Goal: Task Accomplishment & Management: Complete application form

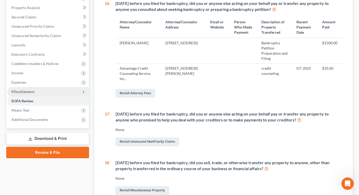
scroll to position [800, 0]
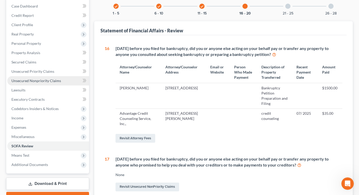
click at [53, 80] on span "Unsecured Nonpriority Claims" at bounding box center [36, 81] width 50 height 4
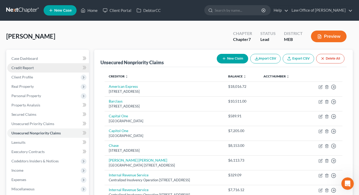
click at [31, 68] on span "Credit Report" at bounding box center [22, 68] width 22 height 4
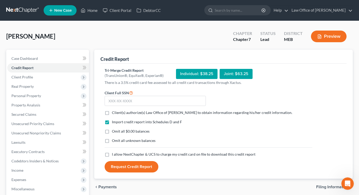
click at [112, 111] on label "Client(s) authorize(s) Law Office of [PERSON_NAME] to obtain information regard…" at bounding box center [202, 112] width 180 height 5
click at [114, 111] on input "Client(s) authorize(s) Law Office of [PERSON_NAME] to obtain information regard…" at bounding box center [115, 111] width 3 height 3
checkbox input "true"
click at [112, 131] on label "Omit all $0.00 balances" at bounding box center [131, 131] width 38 height 5
click at [114, 131] on input "Omit all $0.00 balances" at bounding box center [115, 130] width 3 height 3
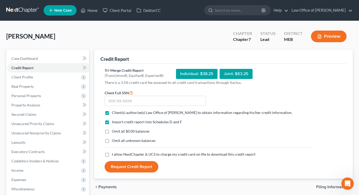
checkbox input "true"
click at [128, 102] on input "text" at bounding box center [155, 101] width 101 height 10
click at [112, 154] on label "I allow NextChapter & UCS to charge my credit card on file to download this cre…" at bounding box center [183, 154] width 143 height 5
click at [114, 154] on input "I allow NextChapter & UCS to charge my credit card on file to download this cre…" at bounding box center [115, 153] width 3 height 3
checkbox input "true"
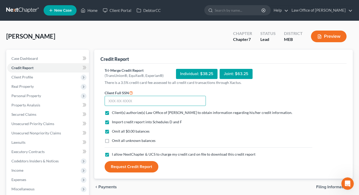
click at [129, 97] on input "text" at bounding box center [155, 101] width 101 height 10
type input "061-60-6648"
click at [131, 168] on button "Request Credit Report" at bounding box center [132, 166] width 54 height 11
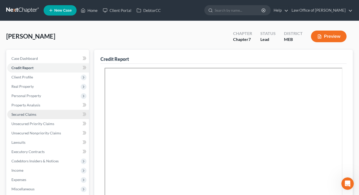
click at [31, 115] on span "Secured Claims" at bounding box center [23, 114] width 25 height 4
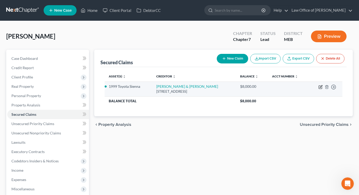
click at [319, 87] on icon "button" at bounding box center [320, 87] width 4 height 4
select select "20"
select select "0"
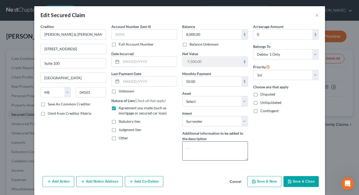
scroll to position [6, 0]
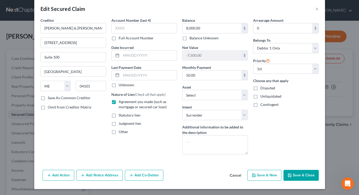
click at [300, 176] on button "Save & Close" at bounding box center [300, 175] width 35 height 11
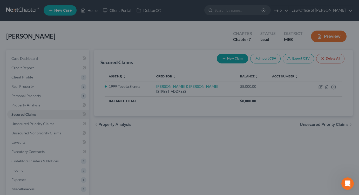
select select "18"
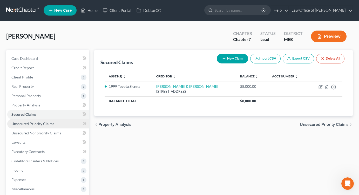
click at [43, 122] on span "Unsecured Priority Claims" at bounding box center [32, 124] width 43 height 4
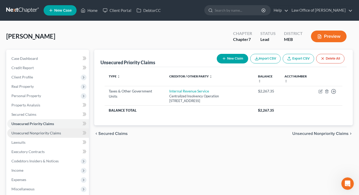
click at [39, 135] on span "Unsecured Nonpriority Claims" at bounding box center [36, 133] width 50 height 4
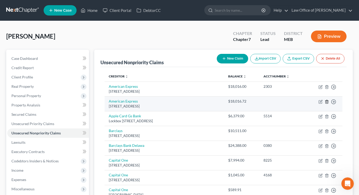
click at [327, 102] on icon "button" at bounding box center [326, 102] width 4 height 4
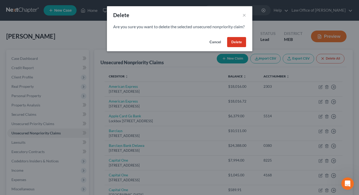
click at [238, 47] on button "Delete" at bounding box center [236, 42] width 19 height 10
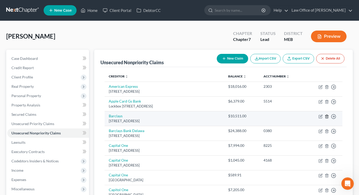
click at [327, 117] on icon "button" at bounding box center [326, 117] width 4 height 4
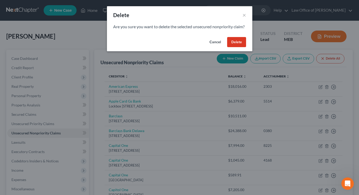
click at [240, 47] on button "Delete" at bounding box center [236, 42] width 19 height 10
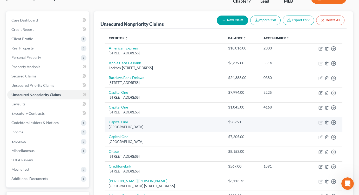
scroll to position [40, 0]
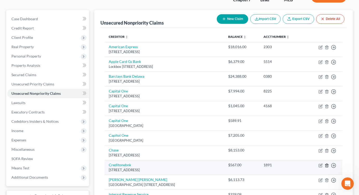
click at [325, 165] on icon "button" at bounding box center [326, 165] width 2 height 3
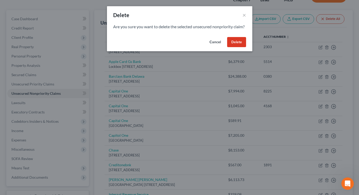
click at [235, 47] on button "Delete" at bounding box center [236, 42] width 19 height 10
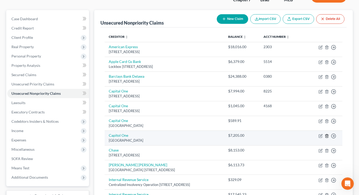
click at [325, 136] on icon "button" at bounding box center [326, 136] width 4 height 4
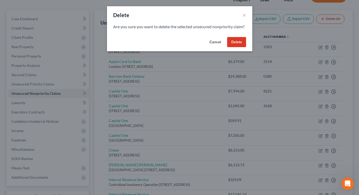
click at [232, 47] on button "Delete" at bounding box center [236, 42] width 19 height 10
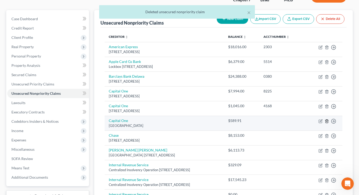
click at [326, 121] on icon "button" at bounding box center [326, 121] width 4 height 4
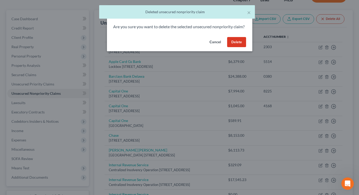
click at [235, 47] on button "Delete" at bounding box center [236, 42] width 19 height 10
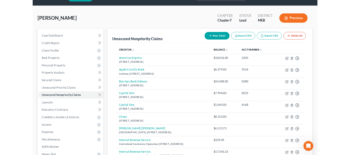
scroll to position [13, 0]
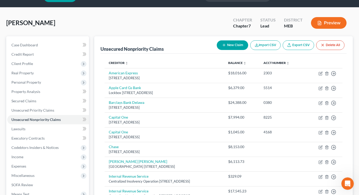
click at [231, 45] on button "New Claim" at bounding box center [232, 45] width 31 height 10
select select "0"
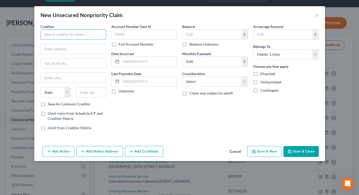
click at [78, 34] on input "text" at bounding box center [73, 34] width 66 height 10
paste input "[PERSON_NAME] & [PERSON_NAME] Associates, Ltd"
type input "[PERSON_NAME] & [PERSON_NAME] Associates, Ltd"
click at [78, 50] on input "text" at bounding box center [73, 49] width 65 height 10
paste input "[STREET_ADDRESS][PERSON_NAME]"
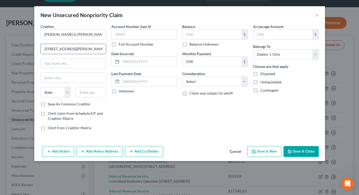
type input "[STREET_ADDRESS][PERSON_NAME]"
click at [87, 92] on input "text" at bounding box center [91, 92] width 30 height 10
type input "19801"
type input "Wilmington"
select select "7"
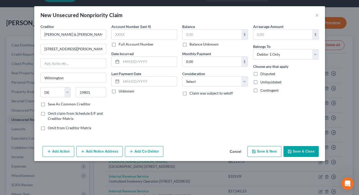
click at [48, 105] on label "Save As Common Creditor" at bounding box center [69, 104] width 43 height 5
click at [50, 105] on input "Save As Common Creditor" at bounding box center [51, 103] width 3 height 3
checkbox input "true"
click at [189, 45] on label "Balance Unknown" at bounding box center [203, 44] width 29 height 5
click at [191, 45] on input "Balance Unknown" at bounding box center [192, 43] width 3 height 3
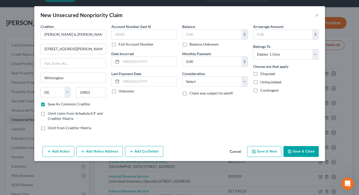
checkbox input "true"
type input "0.00"
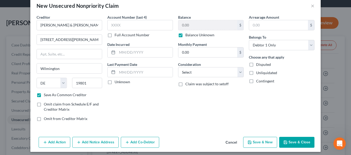
scroll to position [11, 0]
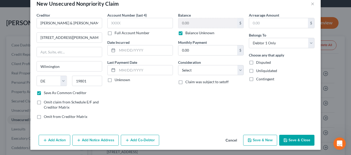
click at [51, 141] on button "Add Action" at bounding box center [55, 140] width 32 height 11
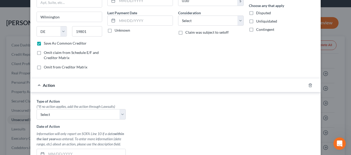
scroll to position [73, 0]
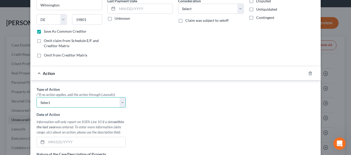
click at [56, 101] on select "Select Repossession Garnishment Foreclosure Personal Injury Attached, Seized, O…" at bounding box center [81, 102] width 89 height 10
click at [310, 73] on icon "button" at bounding box center [310, 73] width 4 height 4
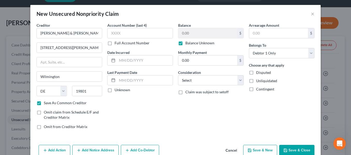
scroll to position [0, 0]
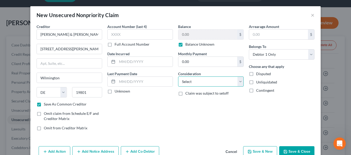
click at [210, 85] on select "Select Cable / Satellite Services Collection Agency Credit Card Debt Debt Couns…" at bounding box center [211, 82] width 66 height 10
click at [178, 77] on select "Select Cable / Satellite Services Collection Agency Credit Card Debt Debt Couns…" at bounding box center [211, 82] width 66 height 10
click at [206, 81] on select "Select Cable / Satellite Services Collection Agency Credit Card Debt Debt Couns…" at bounding box center [211, 82] width 66 height 10
click at [178, 77] on select "Select Cable / Satellite Services Collection Agency Credit Card Debt Debt Couns…" at bounding box center [211, 82] width 66 height 10
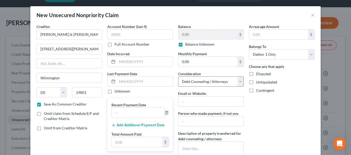
click at [205, 79] on select "Select Cable / Satellite Services Collection Agency Credit Card Debt Debt Couns…" at bounding box center [211, 82] width 66 height 10
select select "1"
click at [178, 77] on select "Select Cable / Satellite Services Collection Agency Credit Card Debt Debt Couns…" at bounding box center [211, 82] width 66 height 10
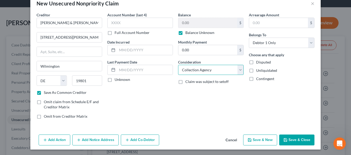
scroll to position [12, 0]
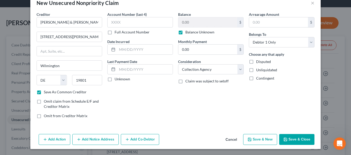
click at [291, 138] on button "Save & Close" at bounding box center [296, 139] width 35 height 11
checkbox input "false"
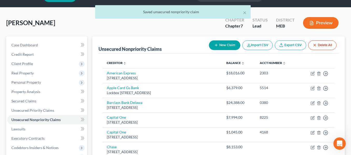
click at [225, 45] on button "New Claim" at bounding box center [224, 45] width 31 height 10
select select "0"
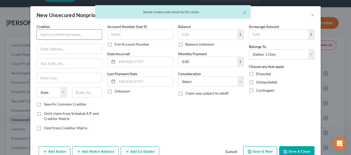
click at [77, 36] on input "text" at bounding box center [70, 34] width 66 height 10
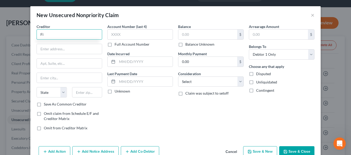
type input "F"
paste input "Crossroads Financial Technologies"
type input "Crossroads Financial Technologies"
click at [13, 70] on div "New Unsecured Nonpriority Claim × Creditor * Crossroads Financial Technologies …" at bounding box center [175, 77] width 351 height 155
click at [57, 48] on input "text" at bounding box center [69, 49] width 65 height 10
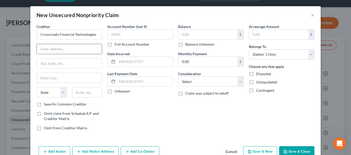
paste input "[STREET_ADDRESS]"
type input "[STREET_ADDRESS]"
click at [85, 95] on input "text" at bounding box center [87, 92] width 30 height 10
type input "75063"
type input "[PERSON_NAME]"
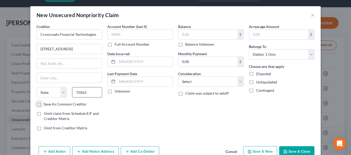
select select "45"
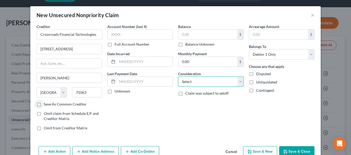
click at [191, 83] on select "Select Cable / Satellite Services Collection Agency Credit Card Debt Debt Couns…" at bounding box center [211, 82] width 66 height 10
select select "3"
click at [178, 77] on select "Select Cable / Satellite Services Collection Agency Credit Card Debt Debt Couns…" at bounding box center [211, 82] width 66 height 10
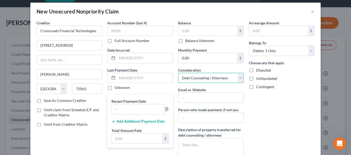
scroll to position [6, 0]
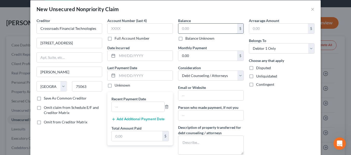
click at [181, 27] on input "text" at bounding box center [207, 29] width 59 height 10
type input "0.00"
click at [141, 106] on input "text" at bounding box center [138, 107] width 53 height 10
type input "[DATE]"
click at [134, 136] on input "text" at bounding box center [137, 136] width 51 height 10
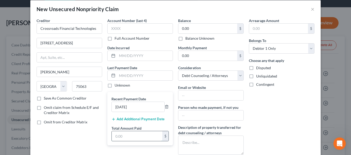
paste input "3,887.89"
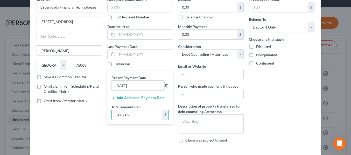
scroll to position [27, 0]
type input "3,887.89"
click at [336, 87] on div "New Unsecured Nonpriority Claim × Creditor * Crossroads Financial Technologies …" at bounding box center [175, 77] width 351 height 155
click at [337, 84] on div "New Unsecured Nonpriority Claim × Creditor * Crossroads Financial Technologies …" at bounding box center [175, 77] width 351 height 155
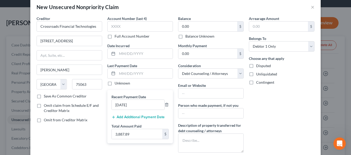
scroll to position [0, 0]
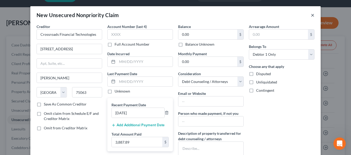
drag, startPoint x: 313, startPoint y: 15, endPoint x: 321, endPoint y: 9, distance: 9.8
click at [321, 9] on div "New Unsecured Nonpriority Claim × Creditor * Crossroads Financial Technologies …" at bounding box center [175, 77] width 351 height 155
click at [312, 15] on button "×" at bounding box center [313, 15] width 4 height 6
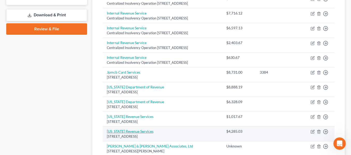
scroll to position [220, 0]
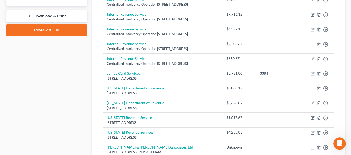
click at [47, 14] on link "Download & Print" at bounding box center [46, 16] width 81 height 12
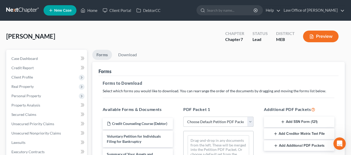
click at [199, 119] on select "Choose Default Petition PDF Packet Complete Bankruptcy Petition (all forms and …" at bounding box center [218, 122] width 70 height 10
select select "0"
click at [183, 117] on select "Choose Default Petition PDF Packet Complete Bankruptcy Petition (all forms and …" at bounding box center [218, 122] width 70 height 10
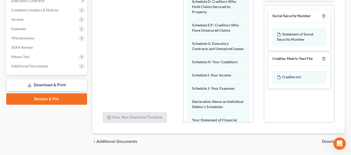
scroll to position [74, 0]
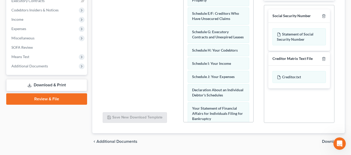
click at [323, 142] on span "Download" at bounding box center [331, 142] width 19 height 4
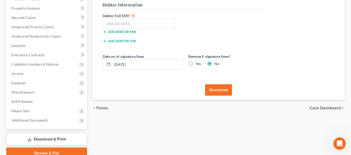
scroll to position [96, 0]
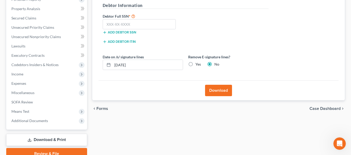
click at [217, 88] on button "Download" at bounding box center [218, 90] width 27 height 11
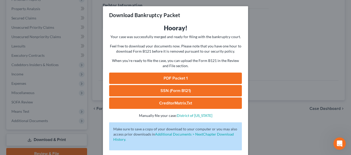
click at [176, 75] on link "PDF Packet 1" at bounding box center [175, 78] width 133 height 11
click at [300, 59] on div "Download Bankruptcy Packet Hooray! Your case was successfully merged and ready …" at bounding box center [175, 77] width 351 height 155
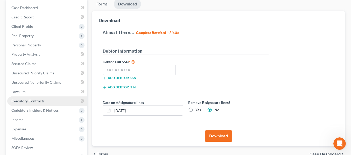
scroll to position [0, 0]
